Goal: Transaction & Acquisition: Purchase product/service

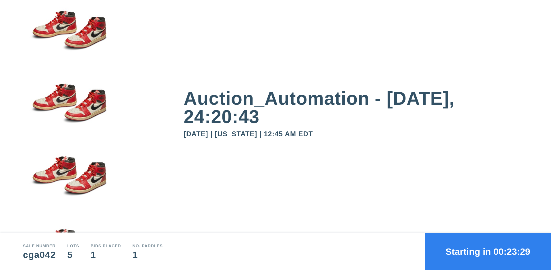
click at [488, 252] on button "Starting in 00:23:29" at bounding box center [487, 251] width 126 height 37
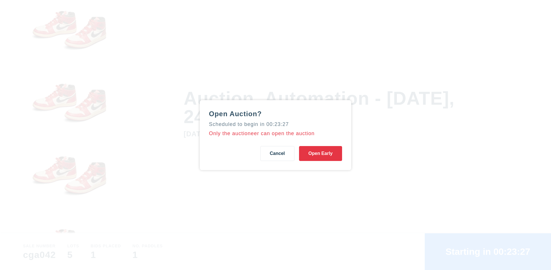
click at [320, 153] on button "Open Early" at bounding box center [320, 153] width 43 height 15
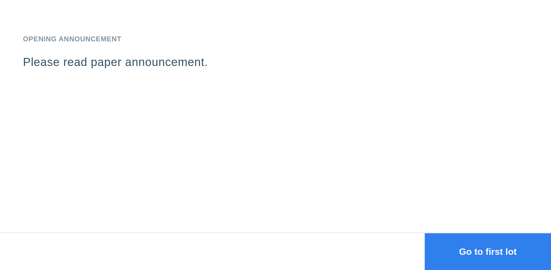
click at [488, 252] on button "Go to first lot" at bounding box center [487, 251] width 126 height 37
